Goal: Transaction & Acquisition: Purchase product/service

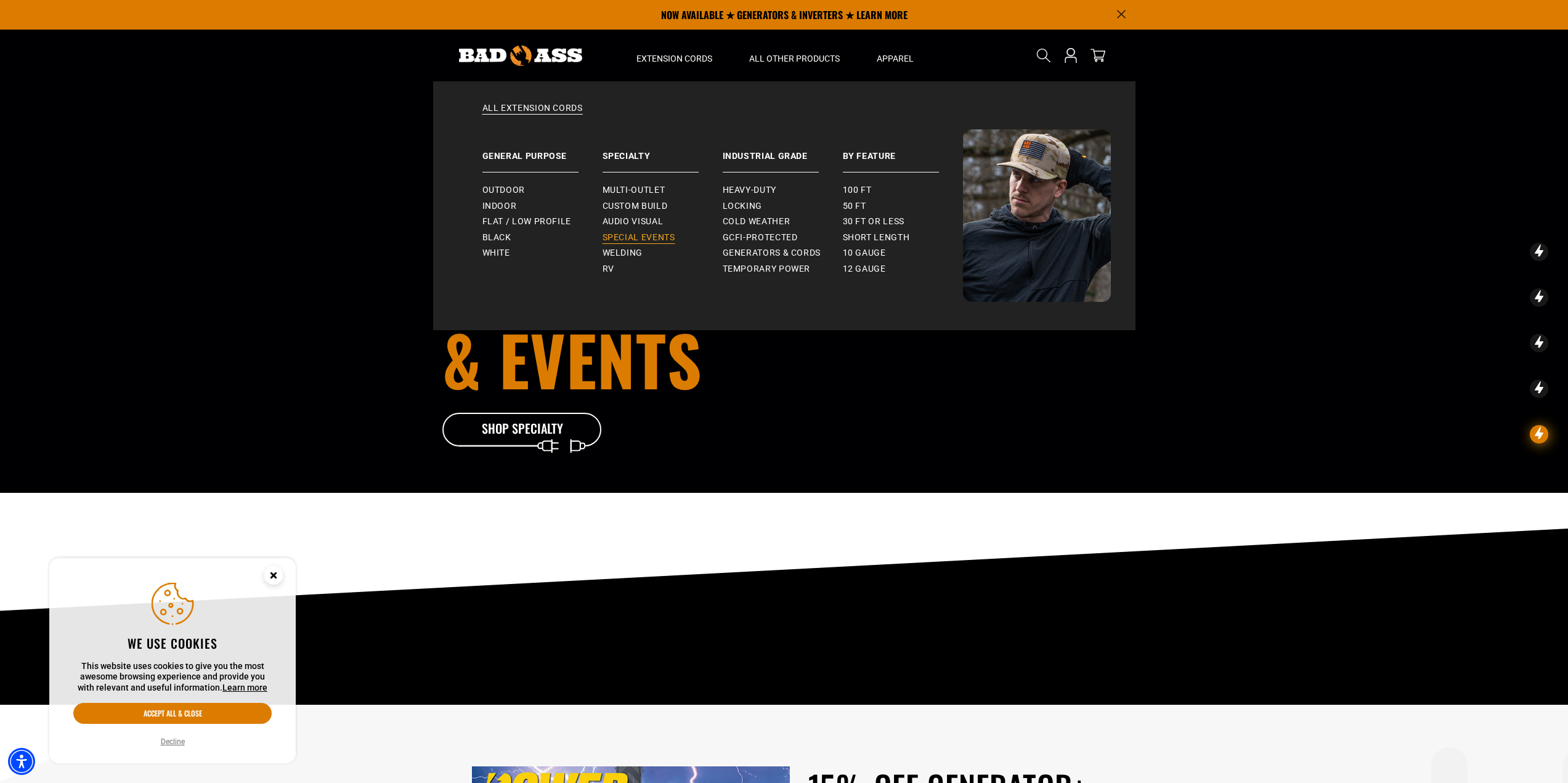
click at [639, 233] on span "Special Events" at bounding box center [639, 237] width 73 height 11
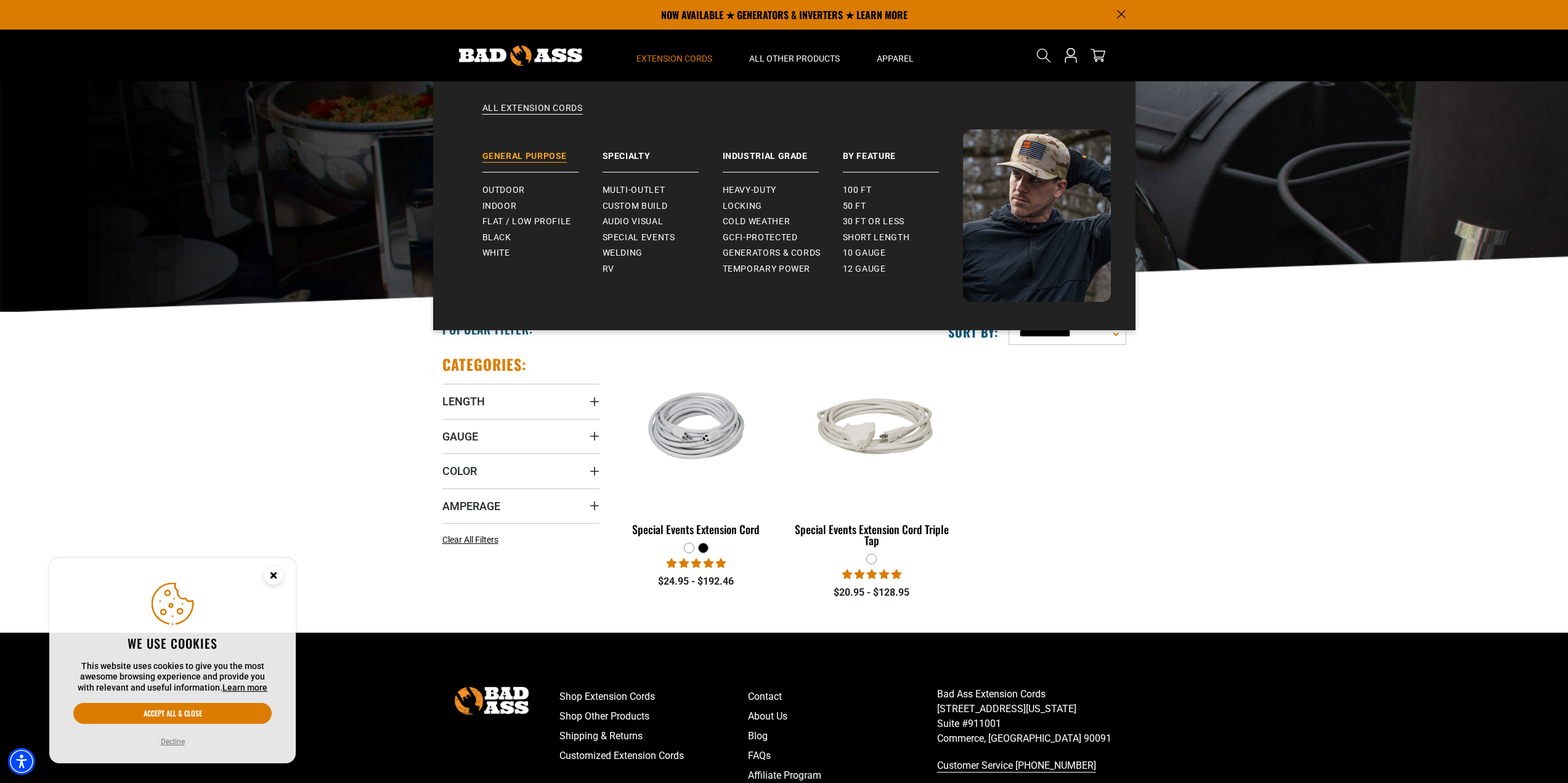
click at [527, 154] on link "General Purpose" at bounding box center [542, 151] width 120 height 43
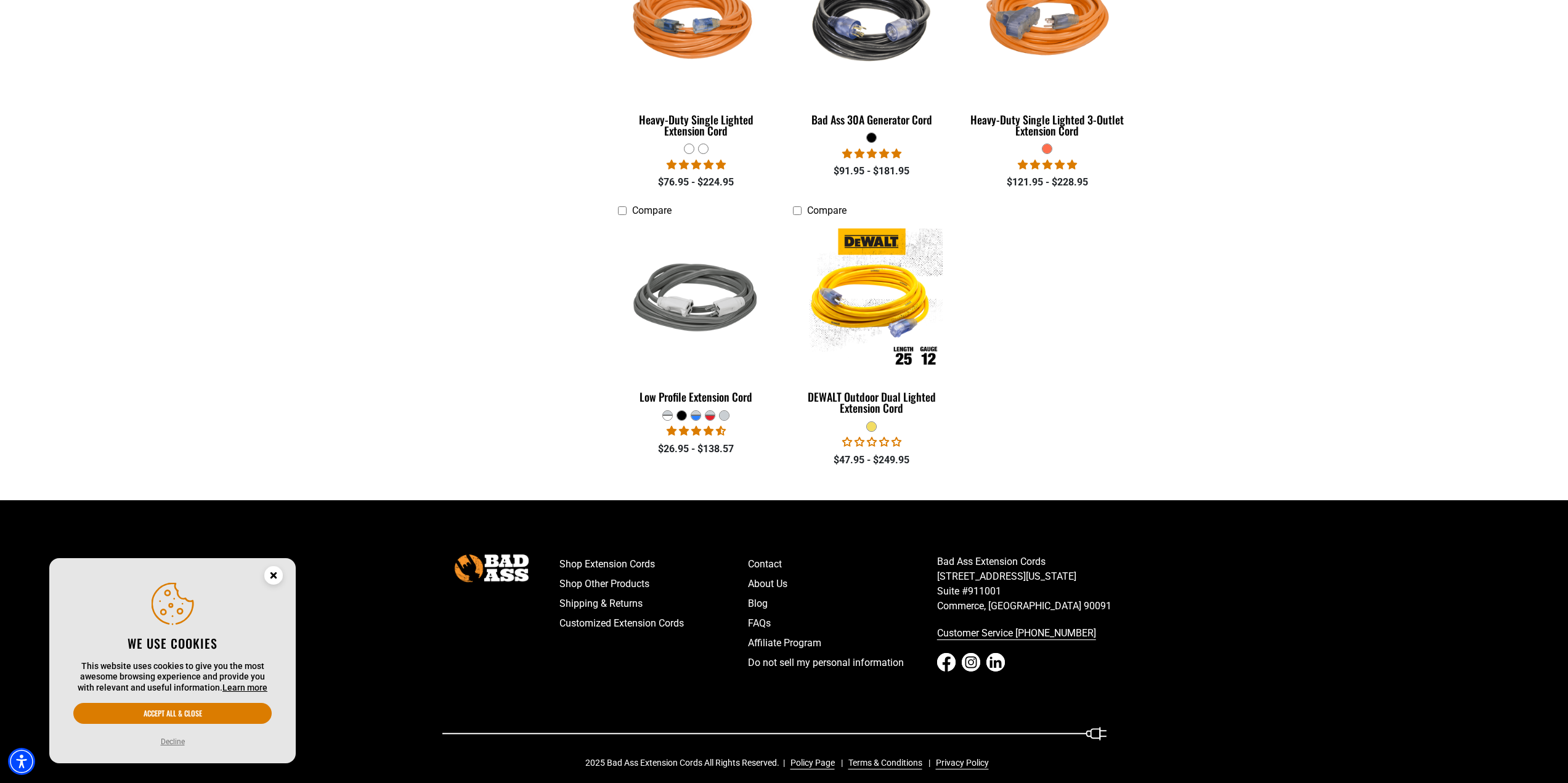
scroll to position [1863, 0]
